Goal: Task Accomplishment & Management: Manage account settings

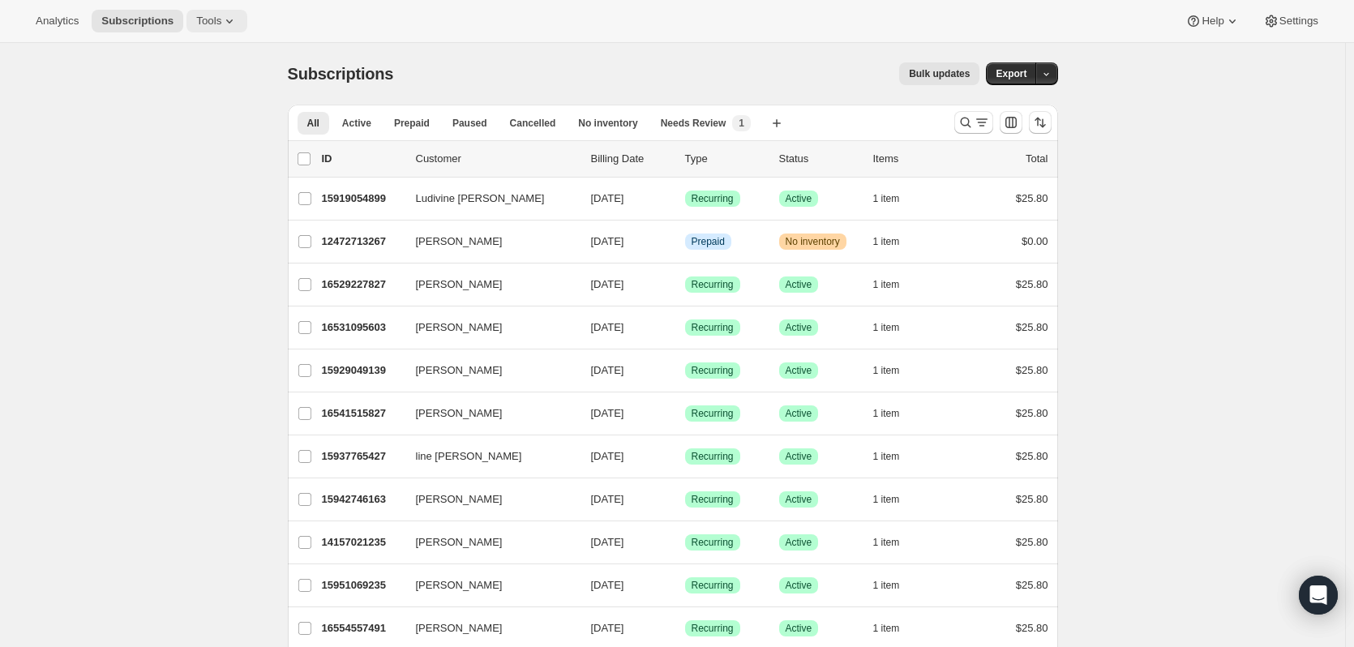
click at [221, 28] on icon at bounding box center [229, 21] width 16 height 16
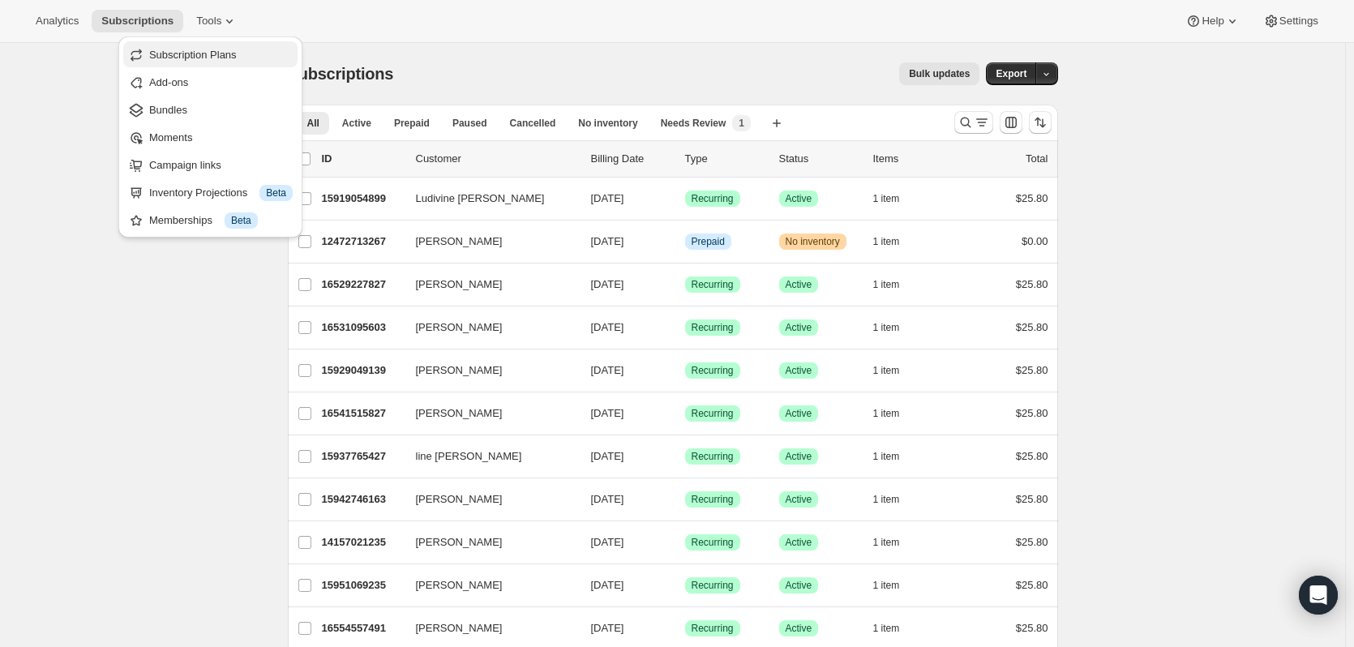
click at [212, 55] on span "Subscription Plans" at bounding box center [193, 55] width 88 height 12
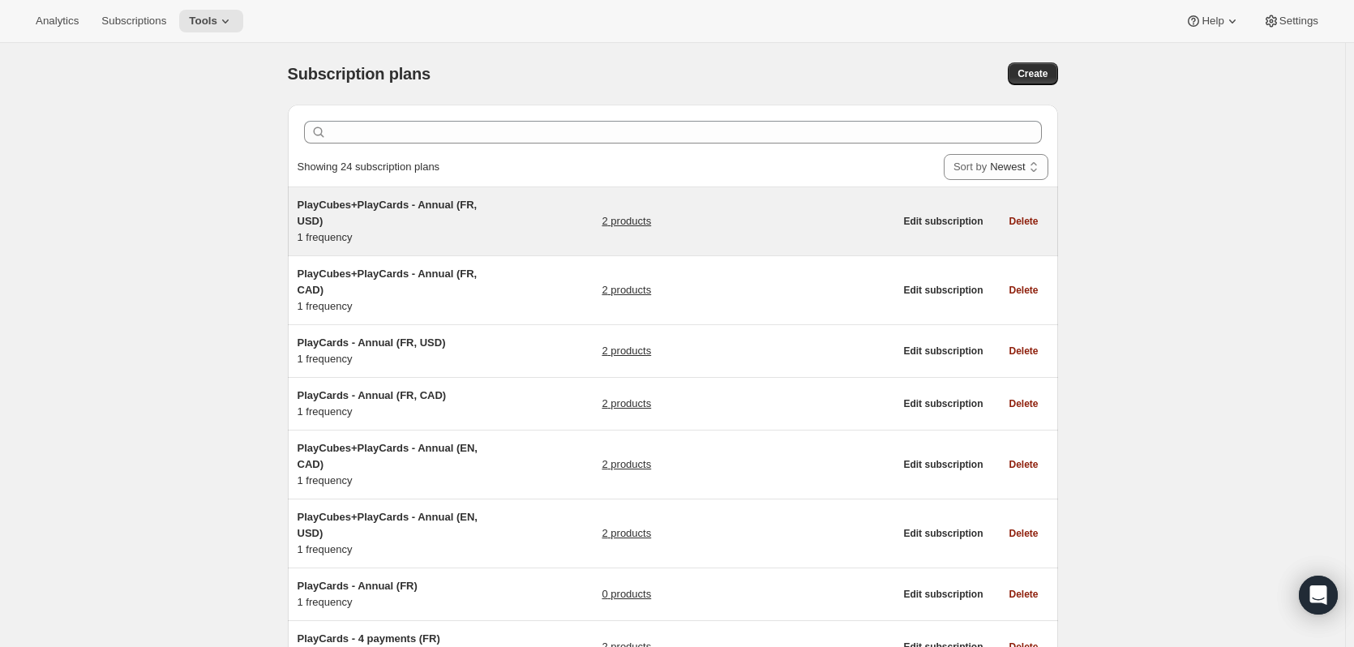
click at [379, 209] on span "PlayCubes+PlayCards - Annual (FR, USD)" at bounding box center [388, 213] width 180 height 28
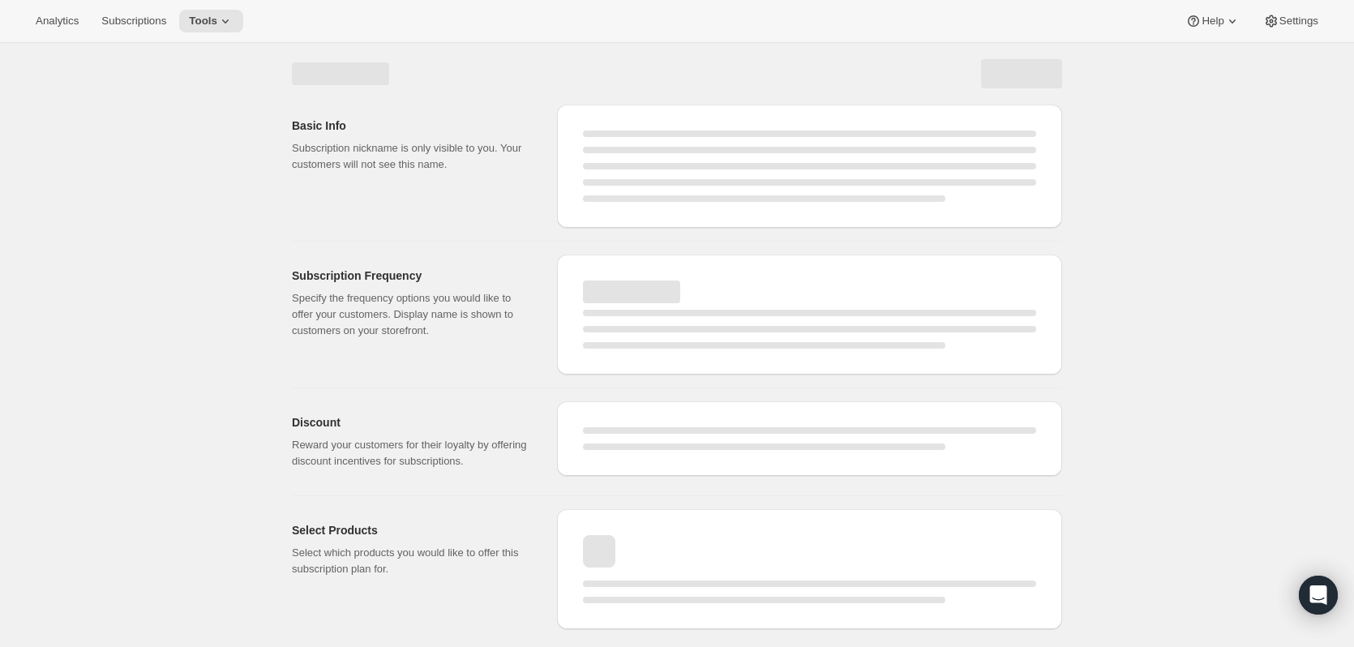
select select "WEEK"
select select "MONTH"
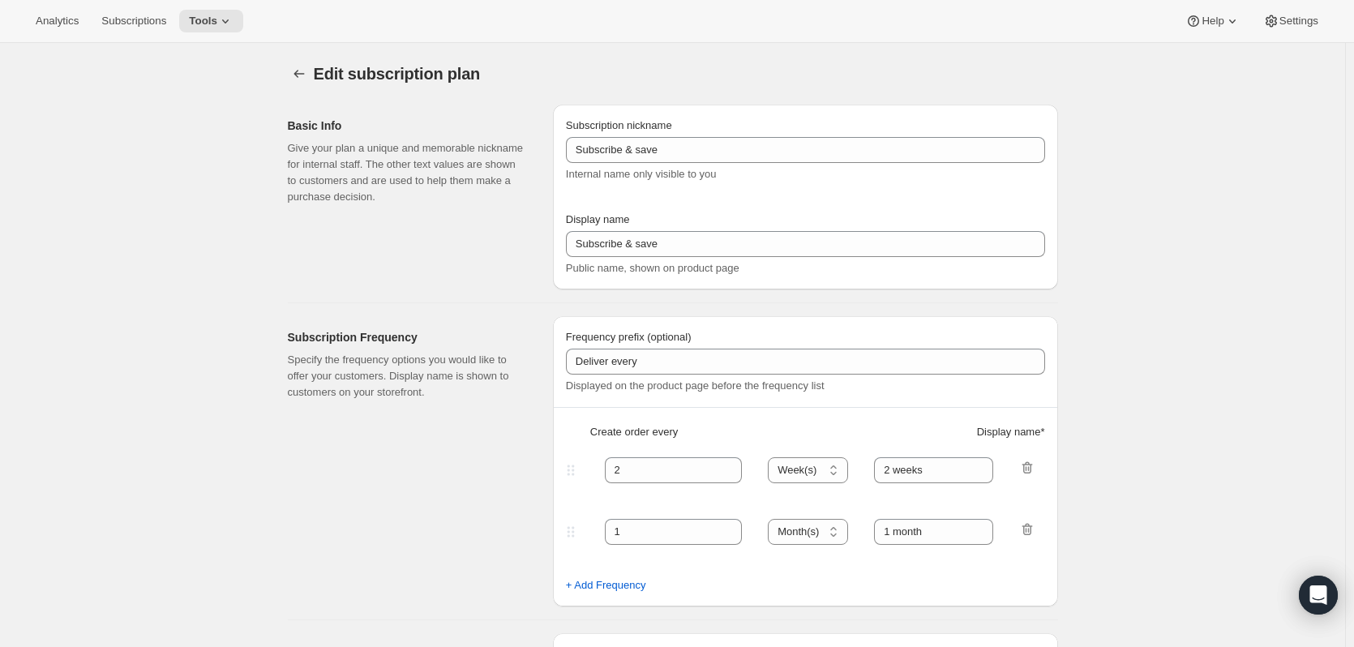
type input "PlayCubes+PlayCards - Annual (FR, USD)"
type input "Payez maintenant - <b>SAUVEZ $179.99</b> (valeur 419.99 USD)"
select select "ENABLED"
select select "MONTH"
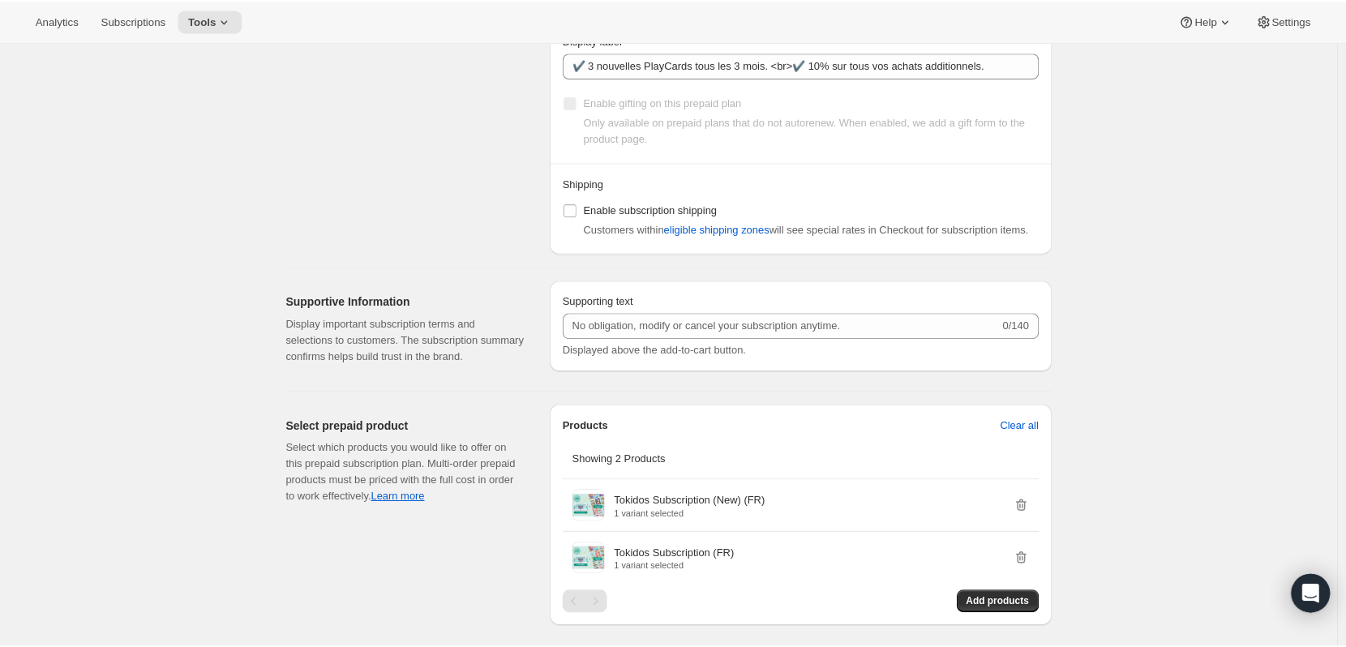
scroll to position [1336, 0]
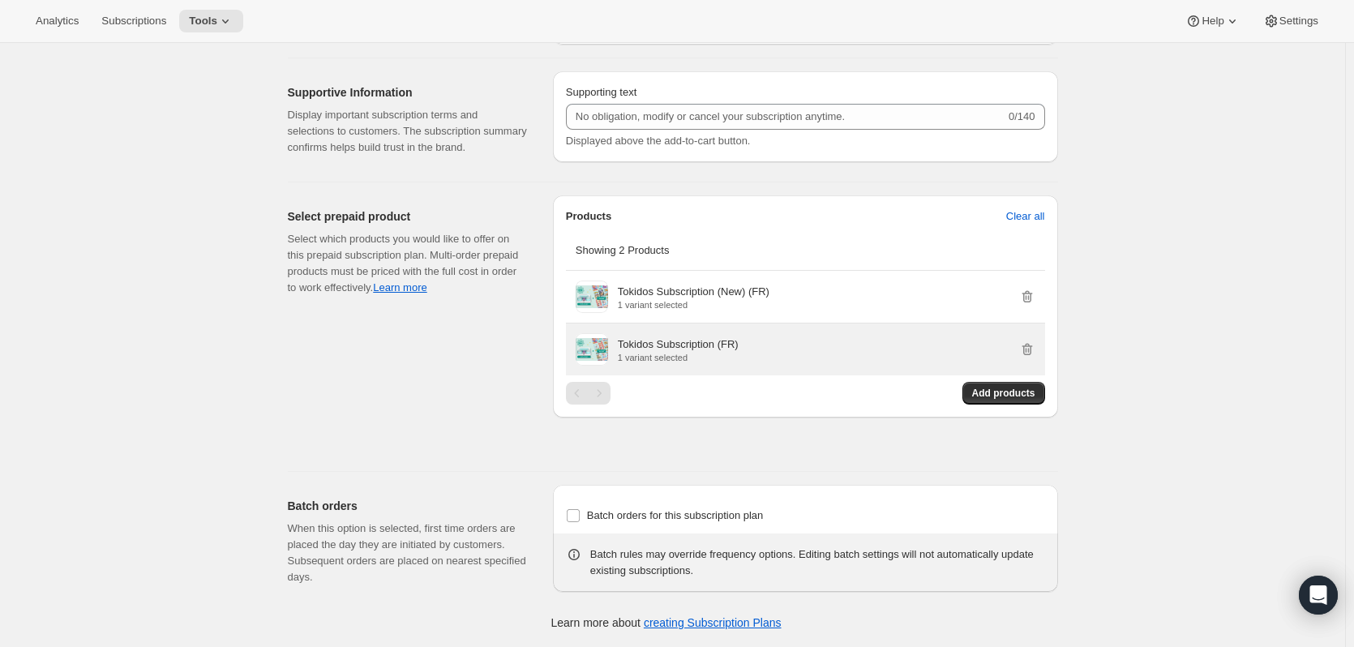
click at [651, 353] on p "1 variant selected" at bounding box center [678, 358] width 121 height 10
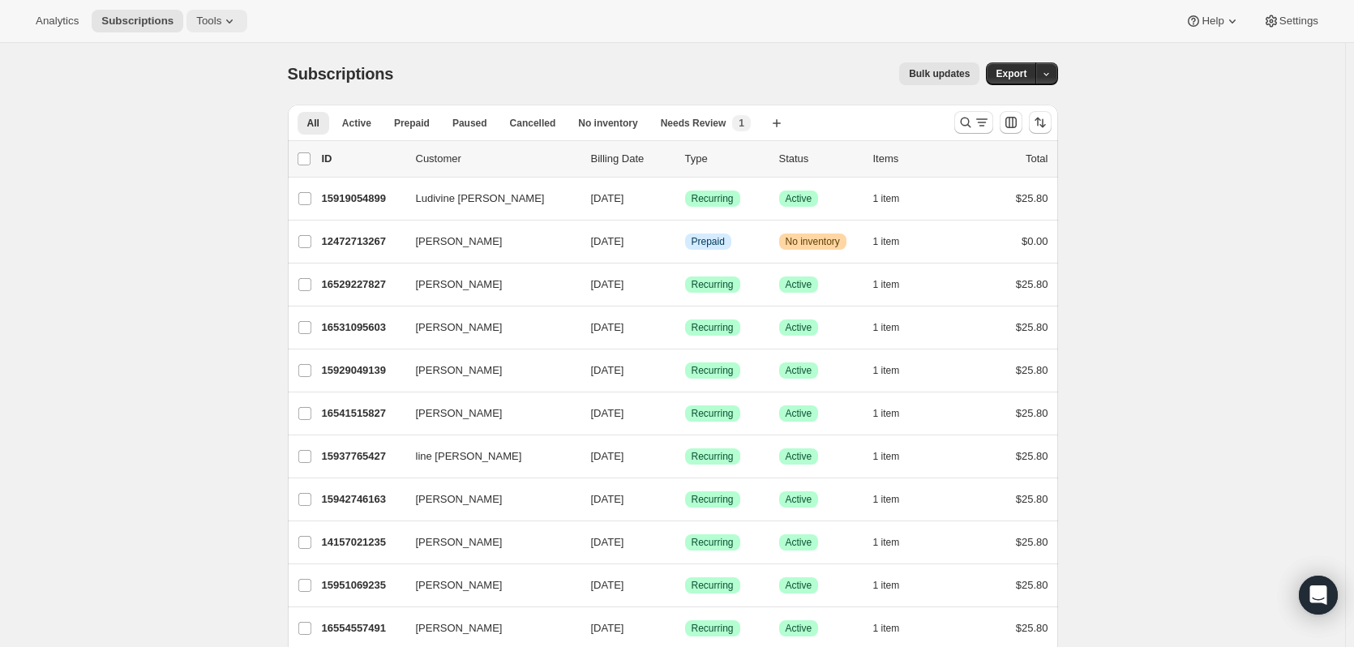
click at [205, 21] on span "Tools" at bounding box center [208, 21] width 25 height 13
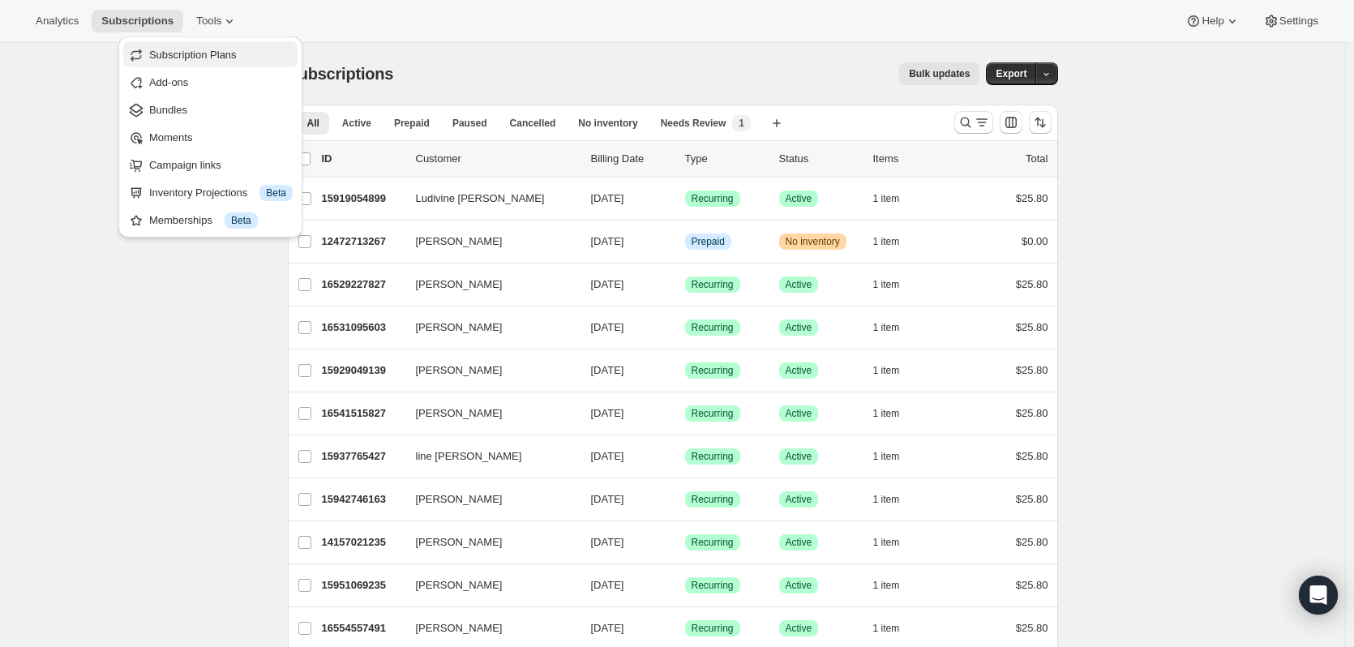
click at [212, 55] on span "Subscription Plans" at bounding box center [193, 55] width 88 height 12
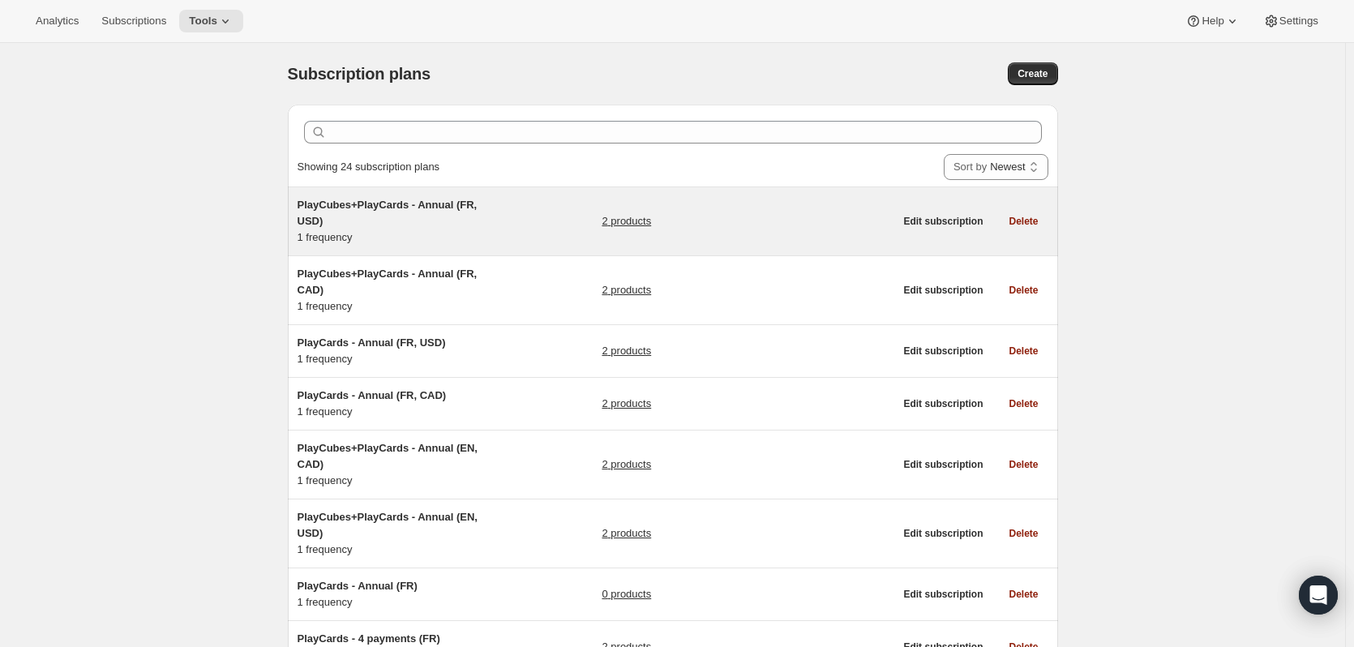
click at [388, 206] on span "PlayCubes+PlayCards - Annual (FR, USD)" at bounding box center [388, 213] width 180 height 28
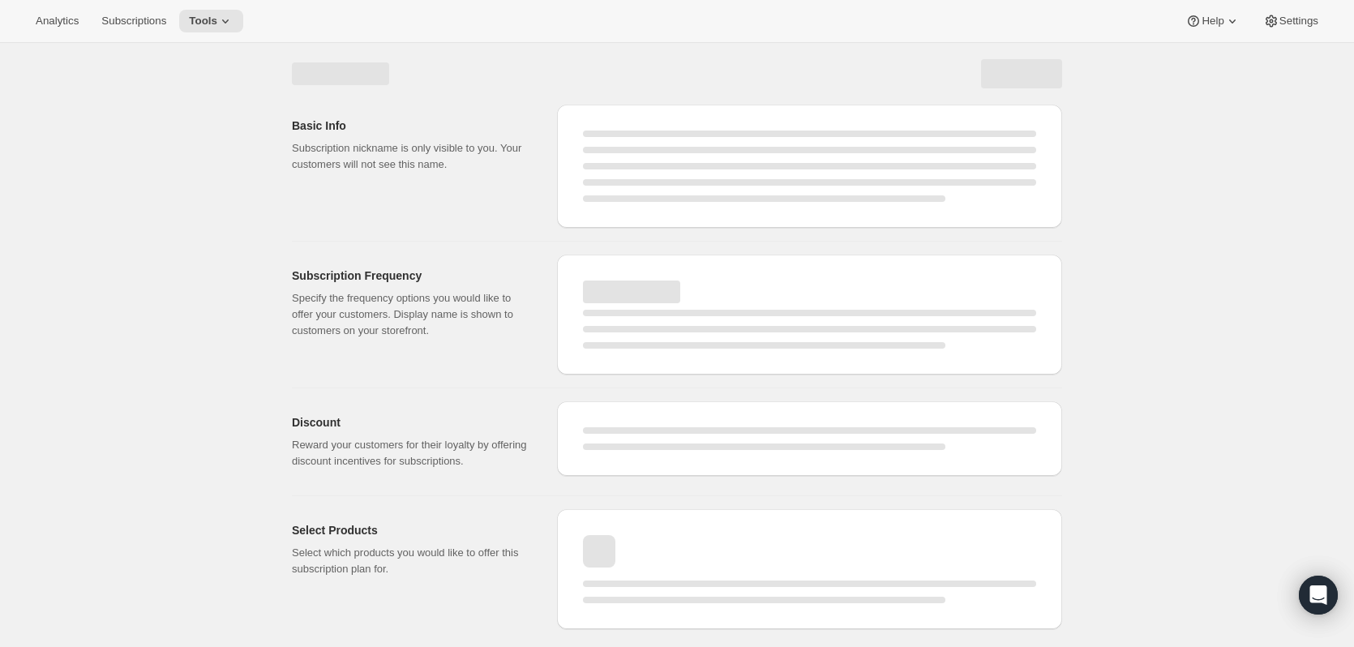
select select "WEEK"
select select "MONTH"
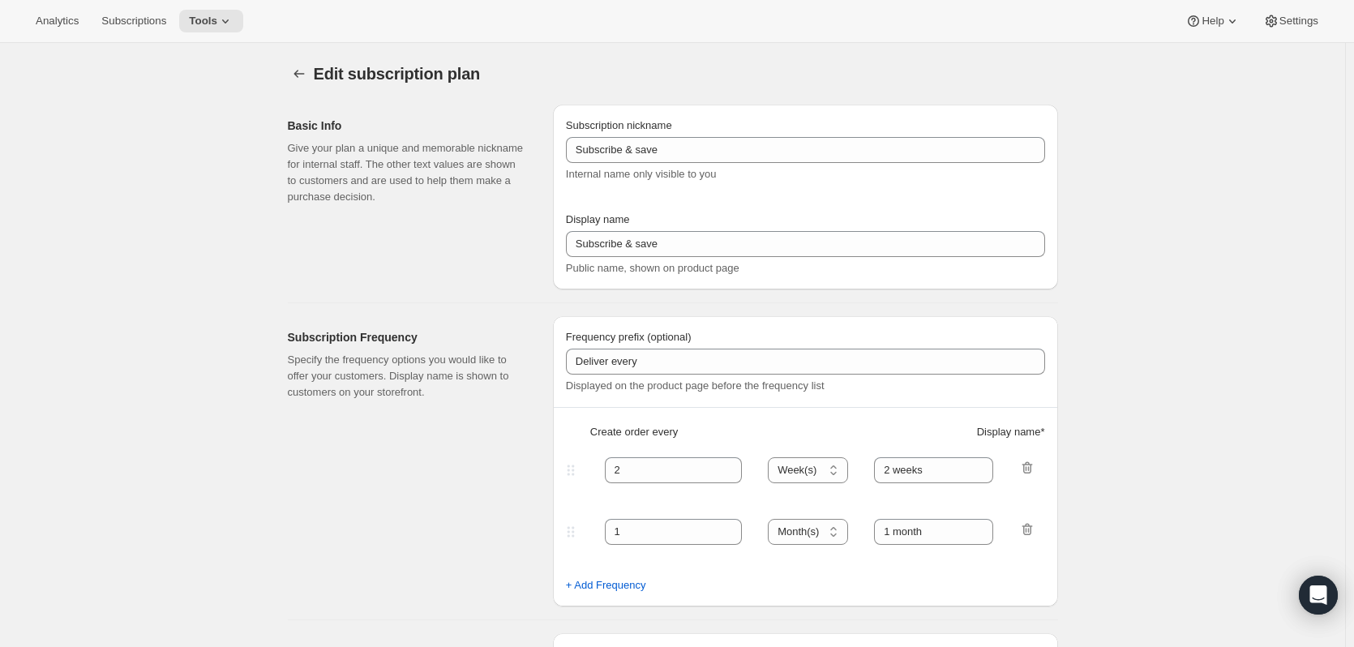
type input "PlayCubes+PlayCards - Annual (FR, USD)"
type input "Payez maintenant - <b>SAUVEZ $179.99</b> (valeur 419.99 USD)"
select select "ENABLED"
select select "MONTH"
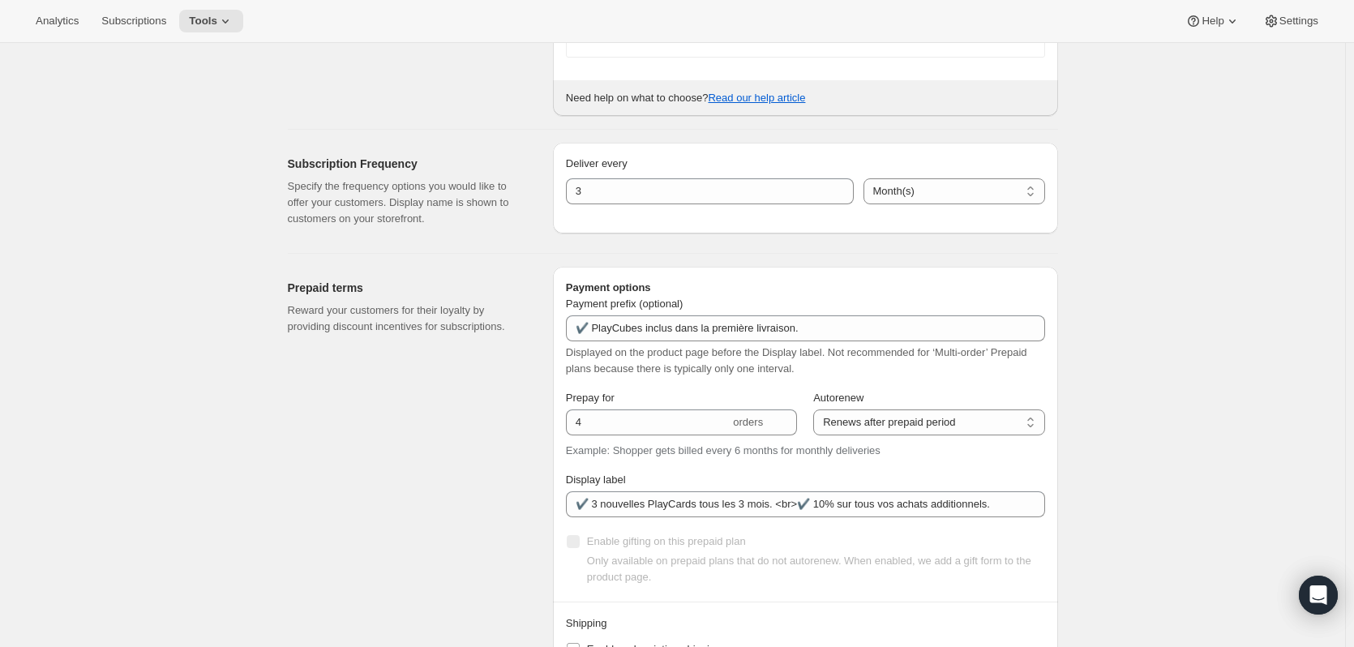
scroll to position [39, 0]
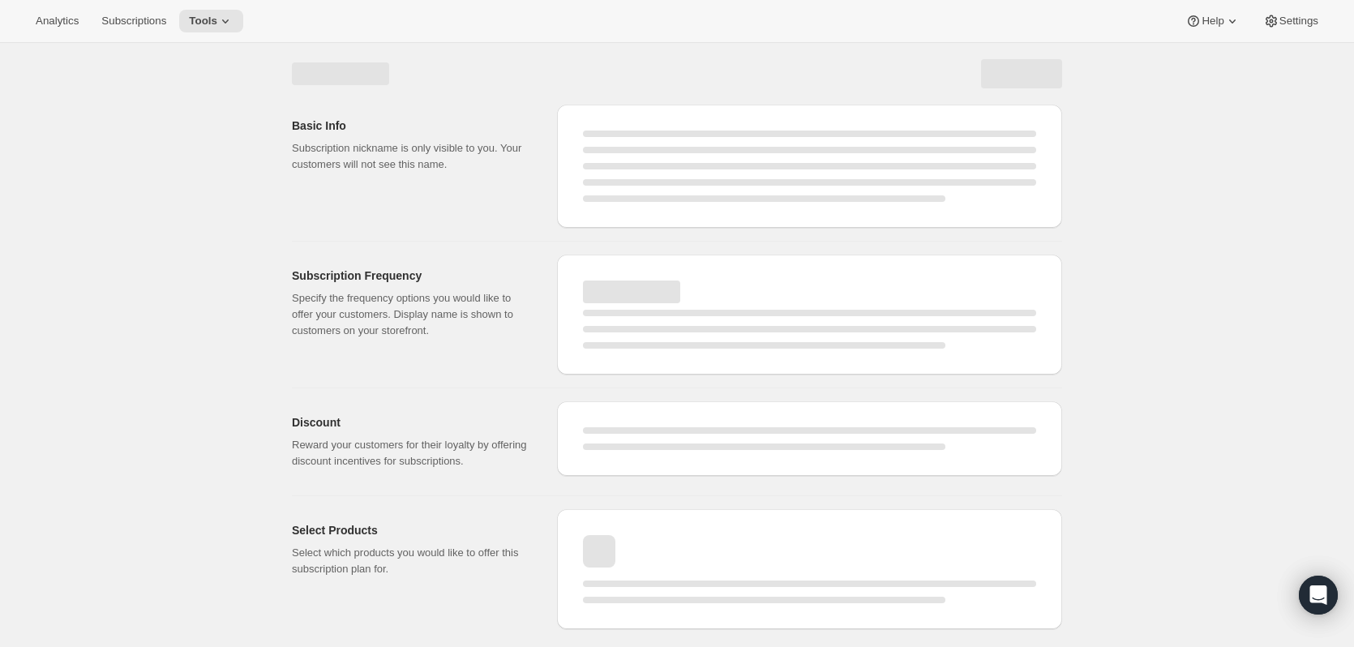
select select "WEEK"
select select "MONTH"
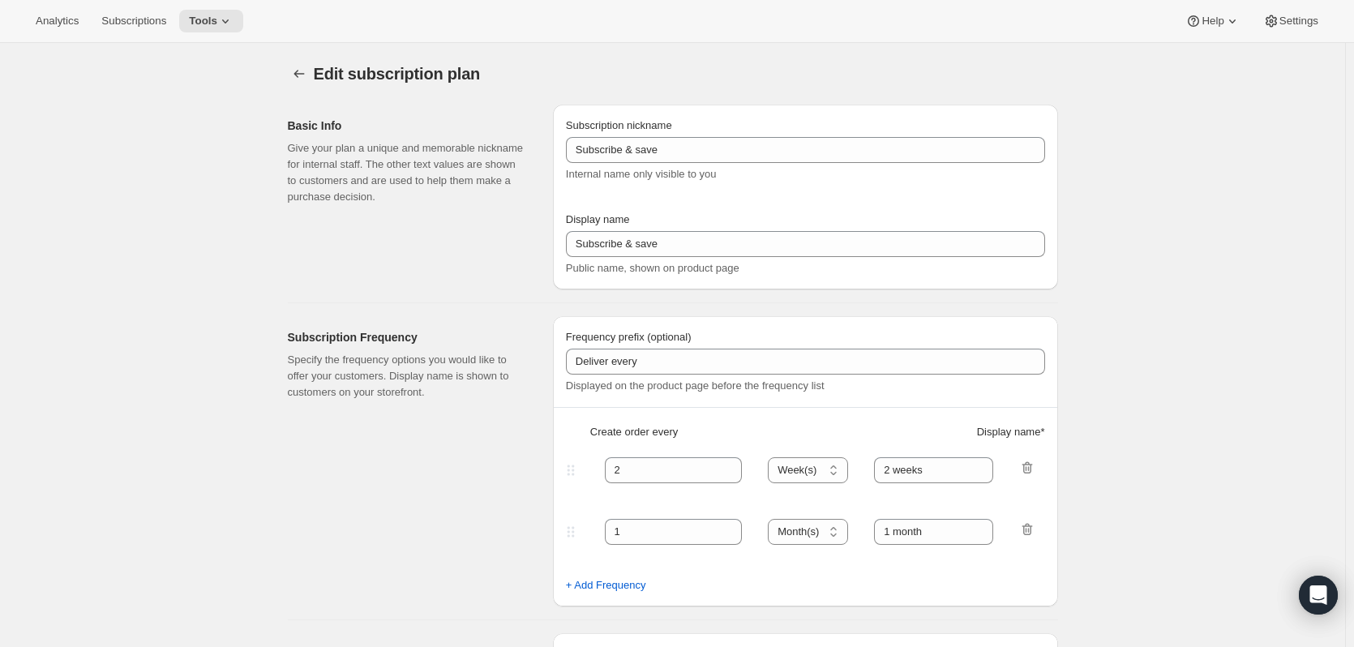
type input "PlayCubes+PlayCards - Annual (FR, USD)"
type input "Payez maintenant - <b>SAUVEZ $179.99</b> (valeur 419.99 USD)"
select select "ENABLED"
select select "MONTH"
